Goal: Check status: Check status

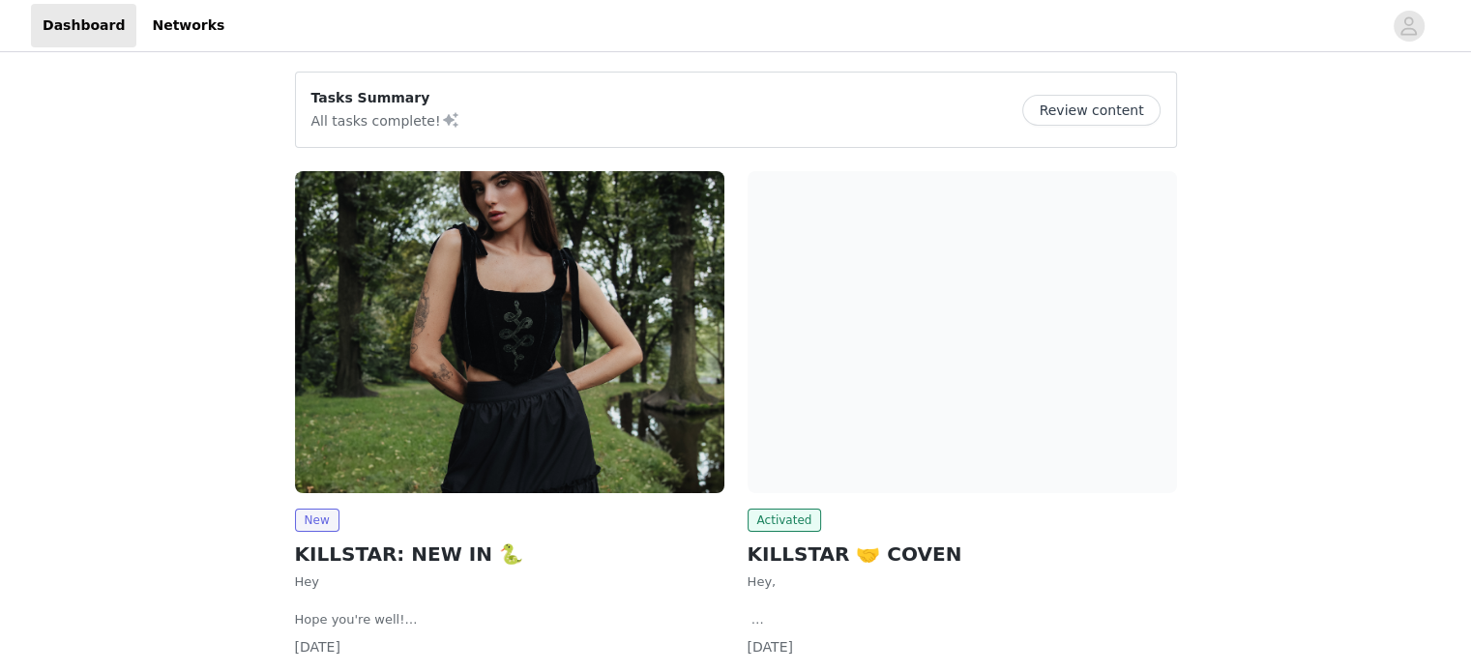
scroll to position [128, 0]
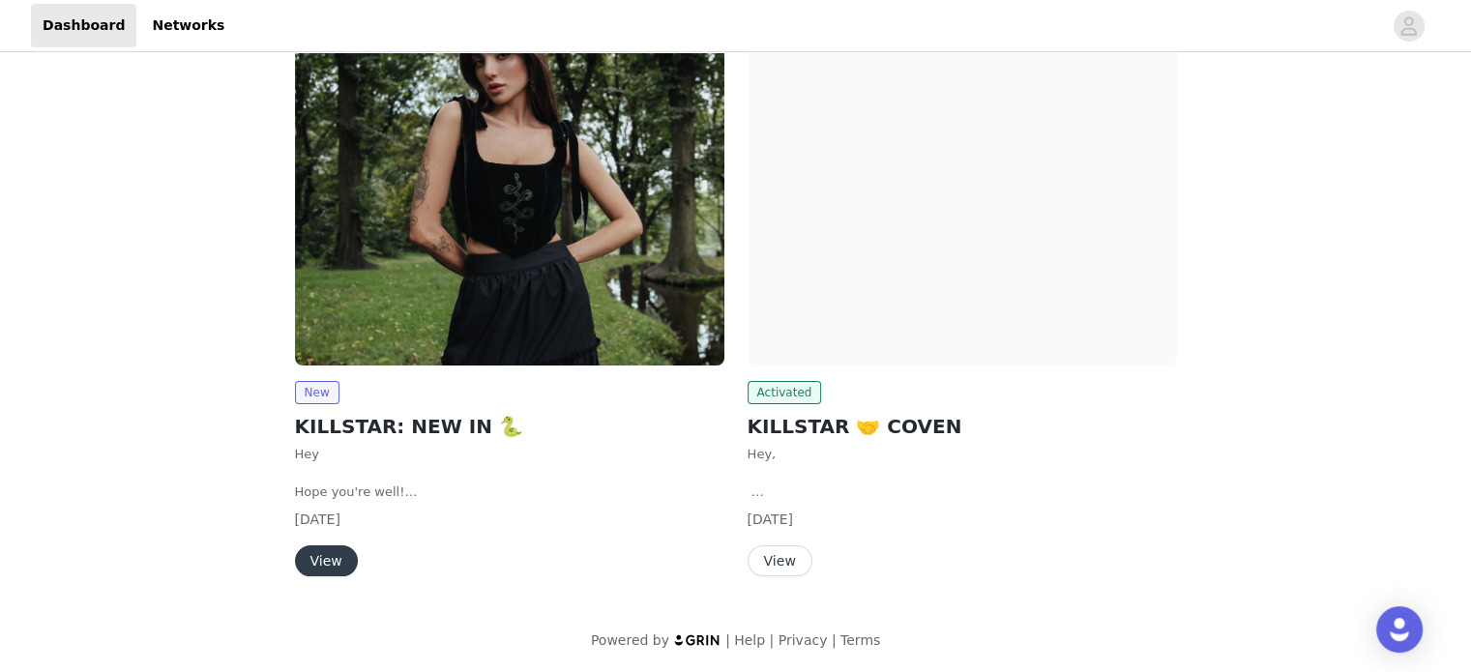
click at [775, 551] on button "View" at bounding box center [780, 560] width 65 height 31
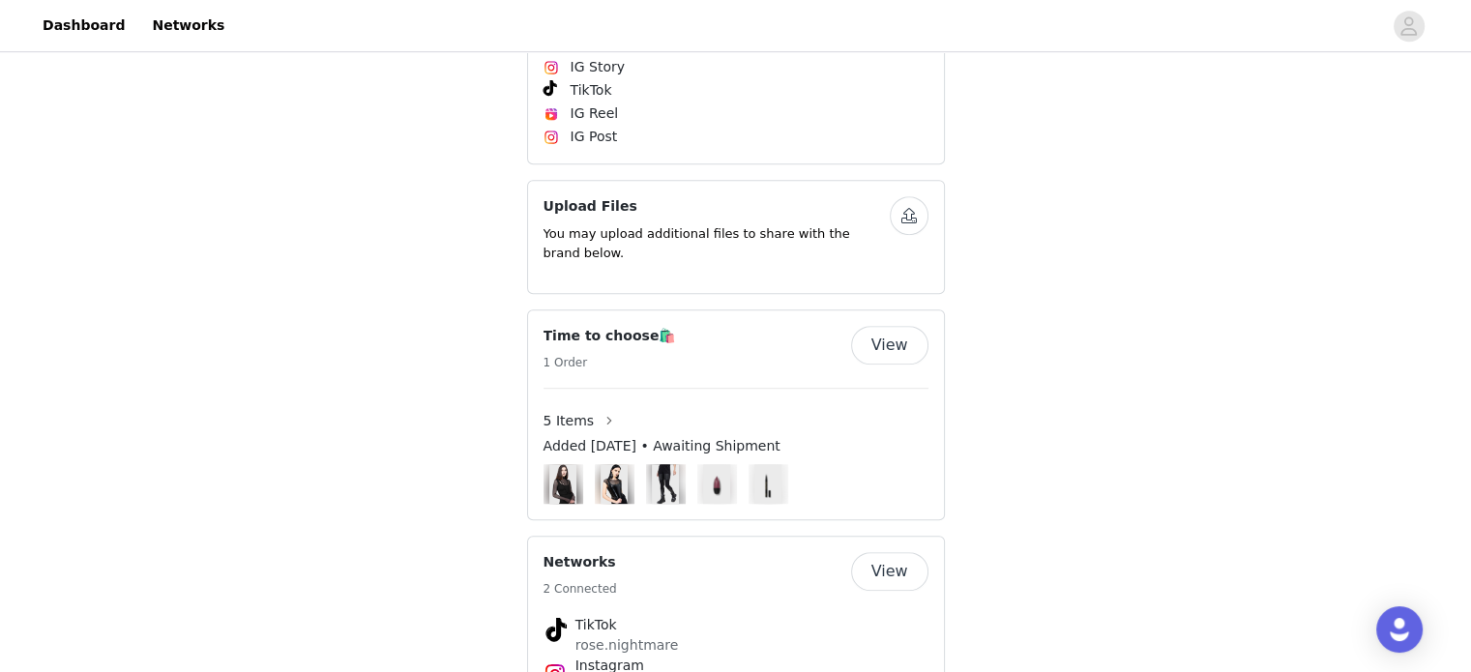
scroll to position [1105, 0]
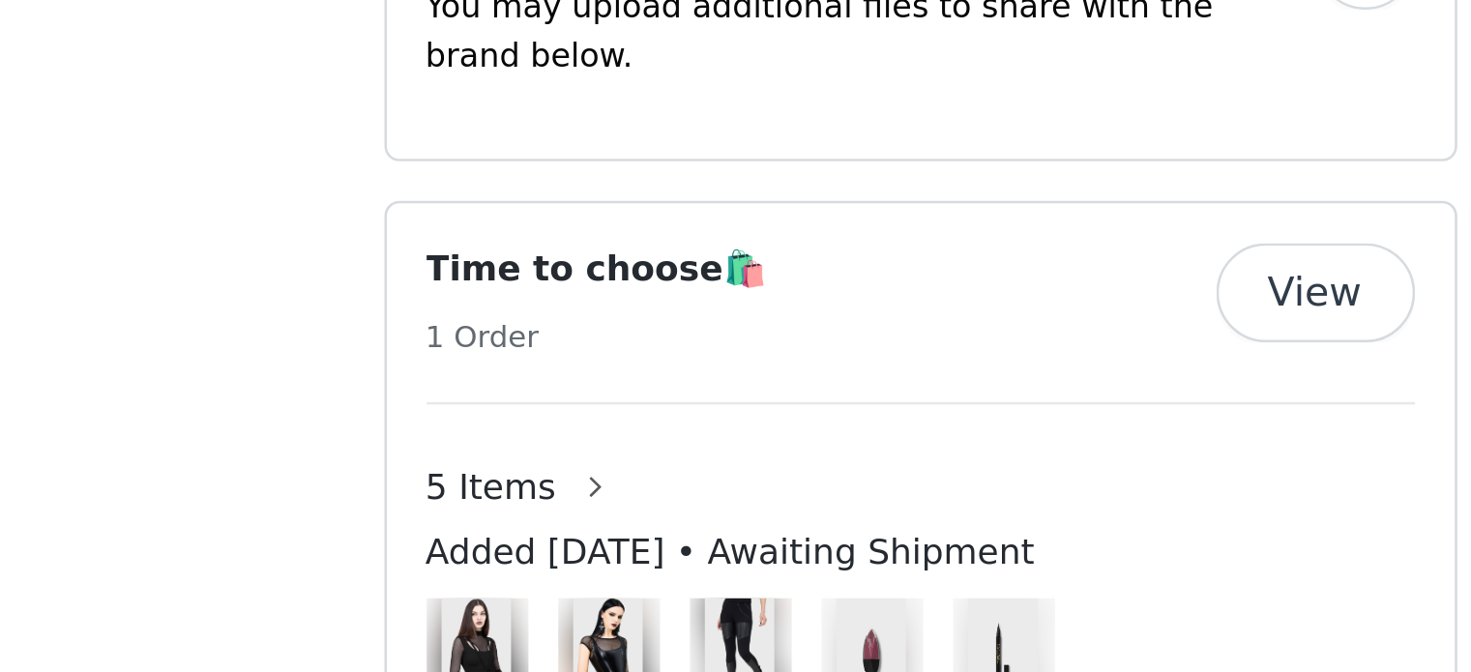
click at [569, 464] on img at bounding box center [562, 484] width 26 height 40
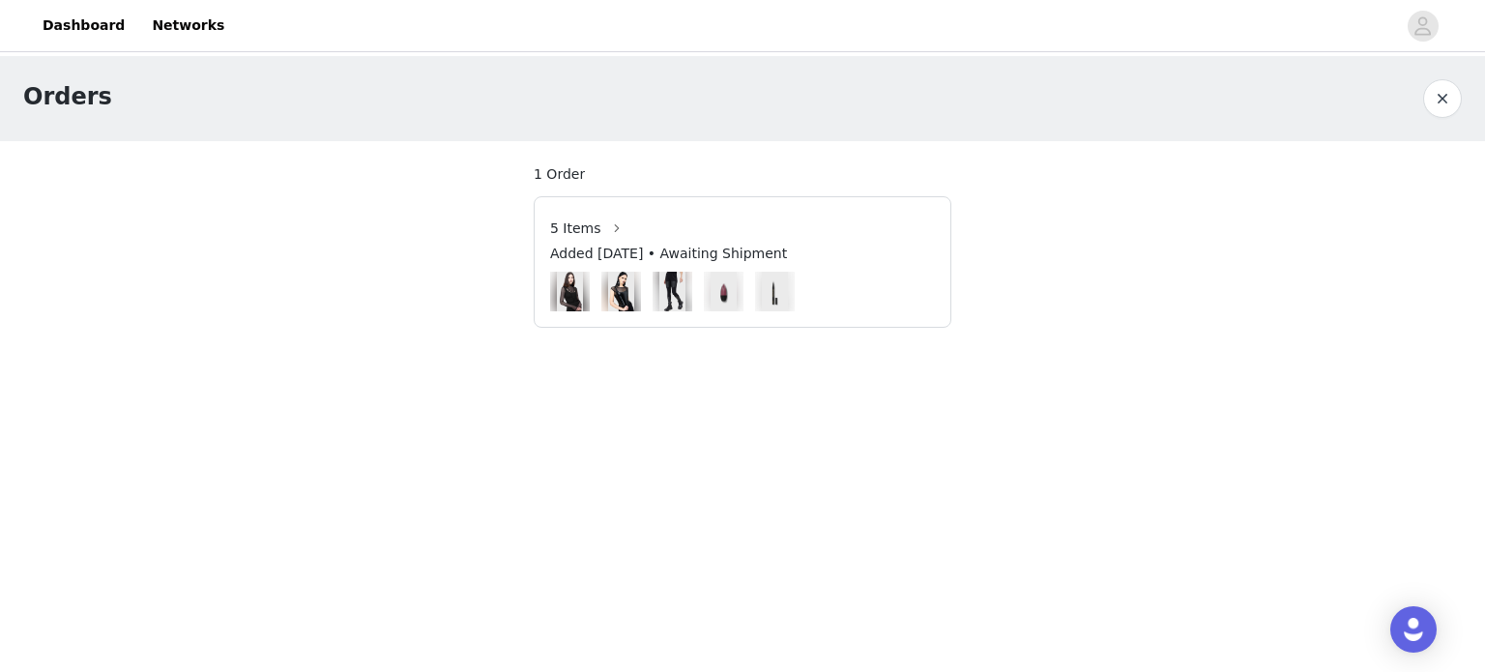
click at [576, 231] on span "5 Items" at bounding box center [575, 229] width 51 height 20
click at [614, 223] on button "button" at bounding box center [617, 228] width 31 height 31
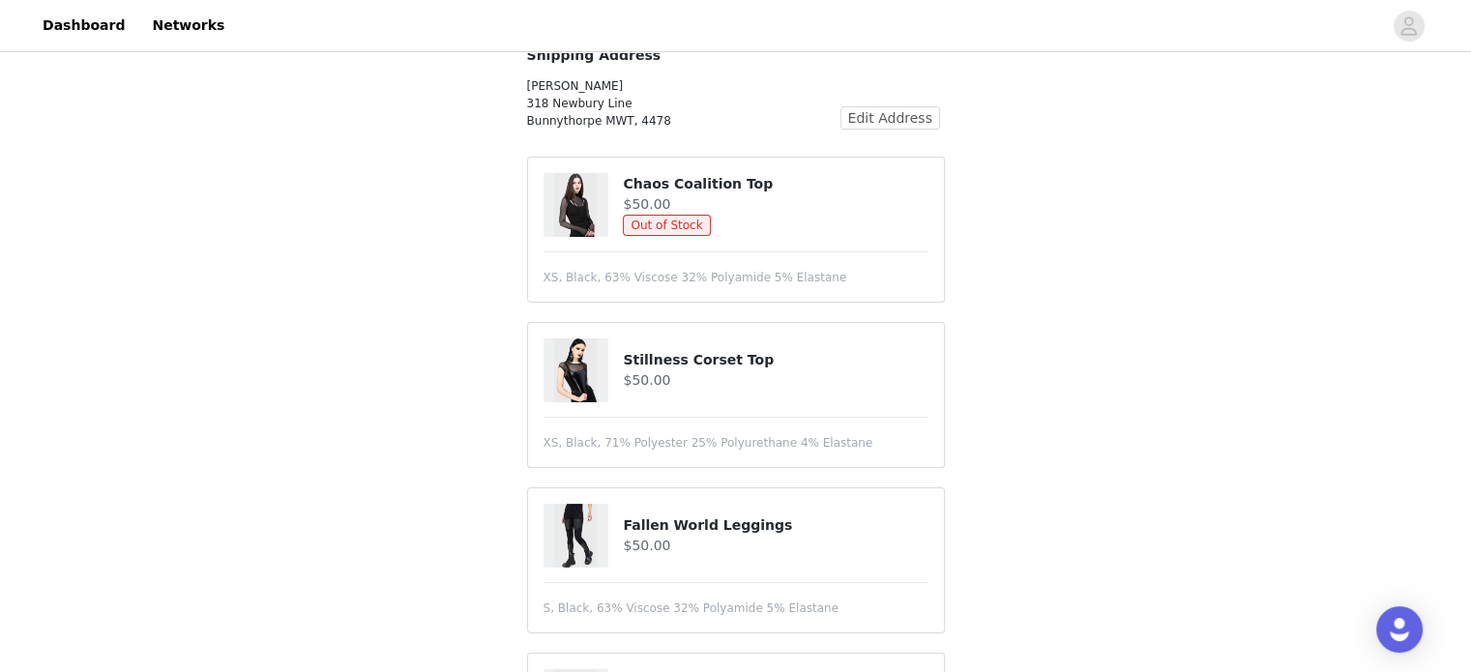
scroll to position [151, 0]
click at [1191, 463] on div "5 Items Added [DATE] • Awaiting Shipment Shipping Address [PERSON_NAME] 318 New…" at bounding box center [735, 455] width 1471 height 1101
